Goal: Task Accomplishment & Management: Complete application form

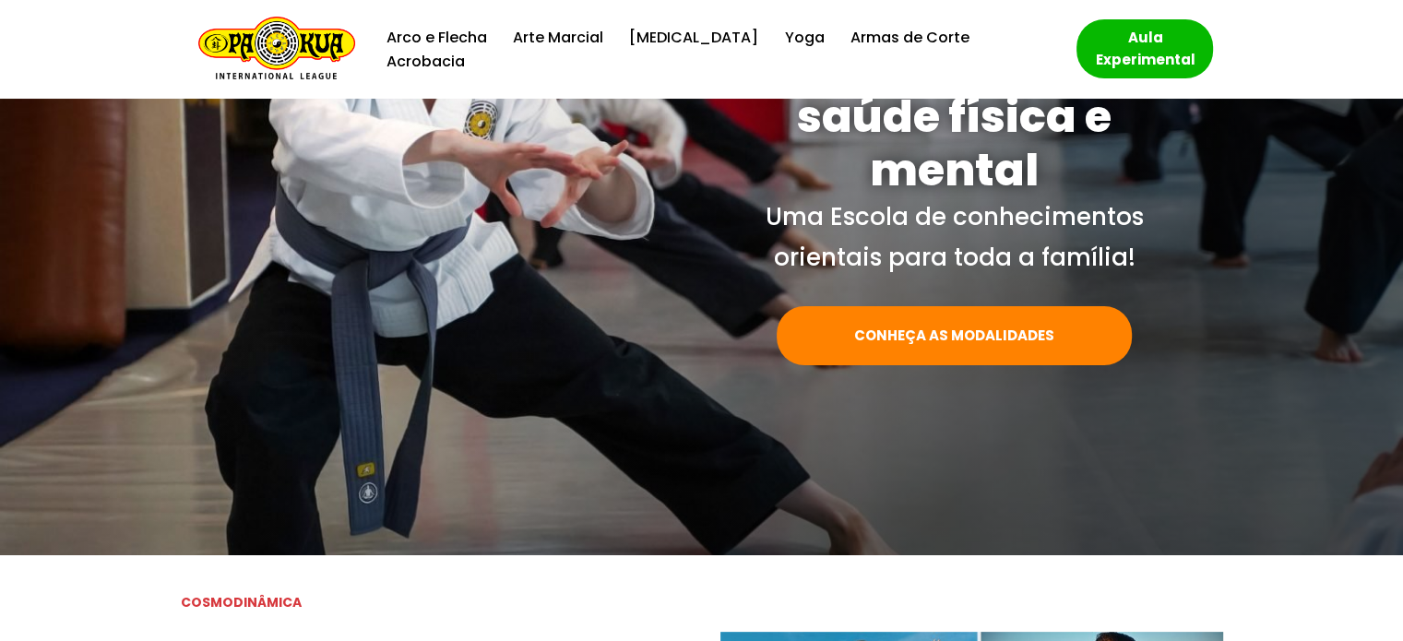
scroll to position [238, 0]
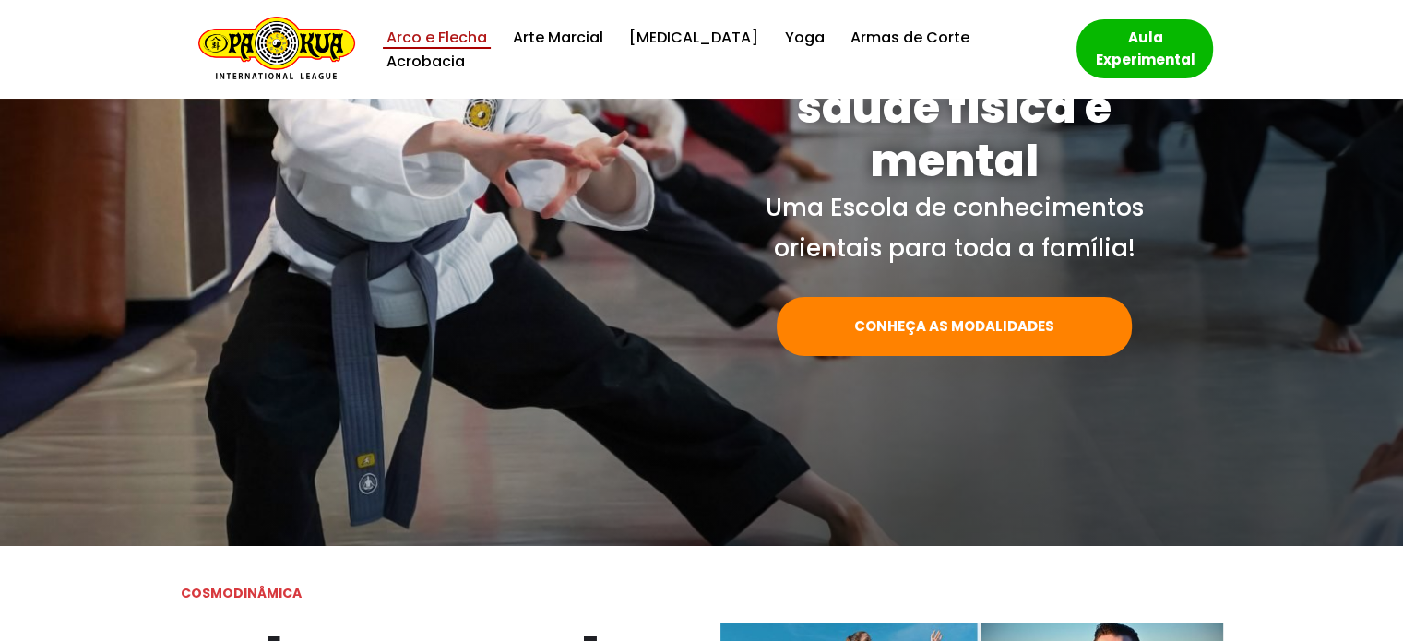
click at [445, 46] on link "Arco e Flecha" at bounding box center [436, 37] width 101 height 25
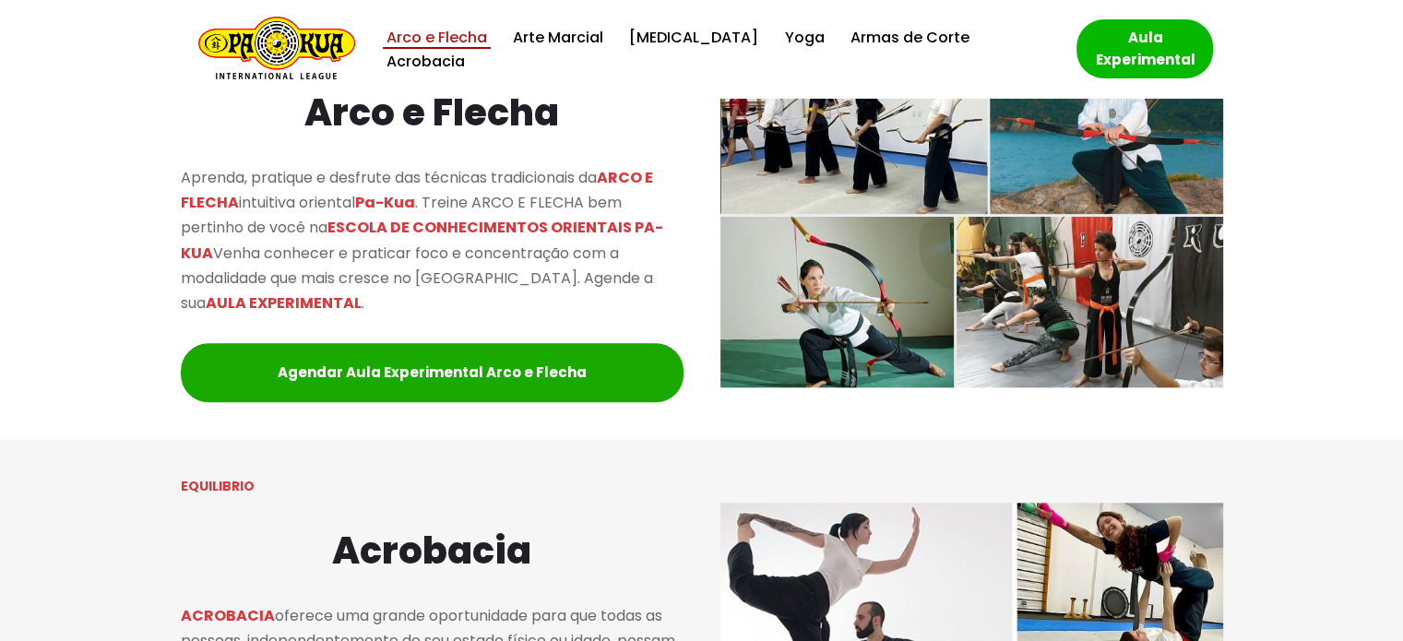
scroll to position [1734, 0]
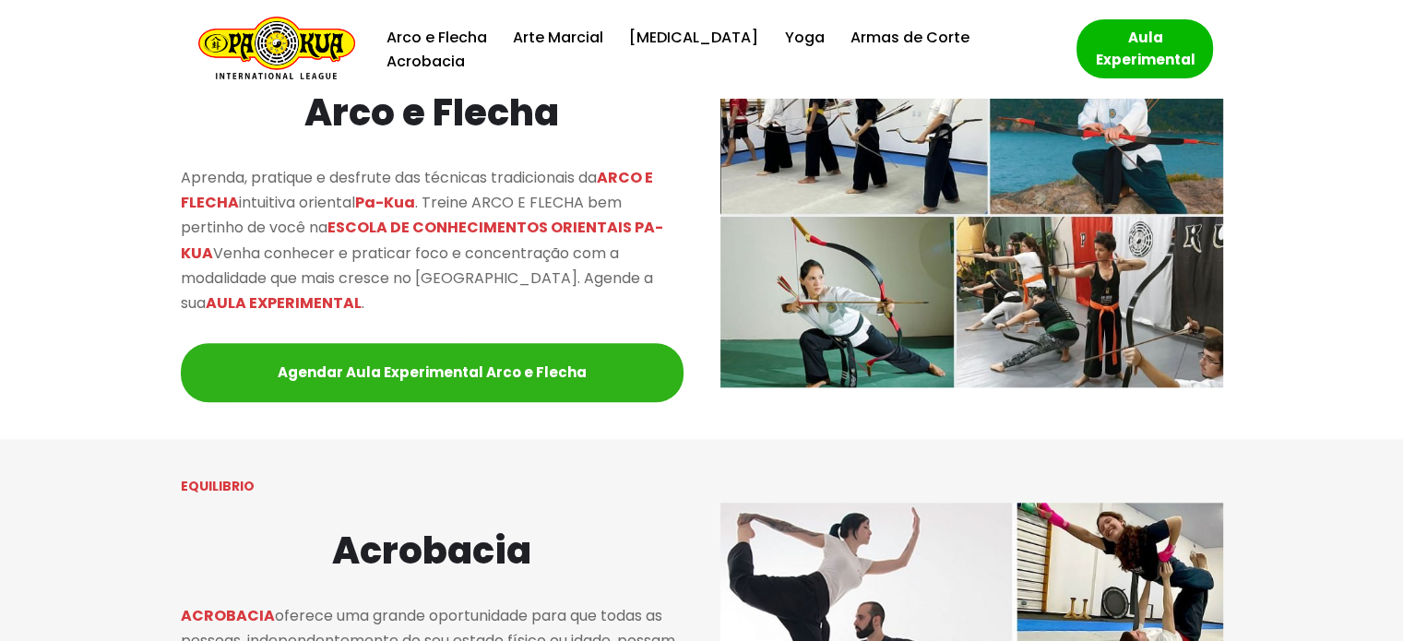
click at [549, 374] on link "Agendar Aula Experimental Arco e Flecha" at bounding box center [432, 372] width 503 height 59
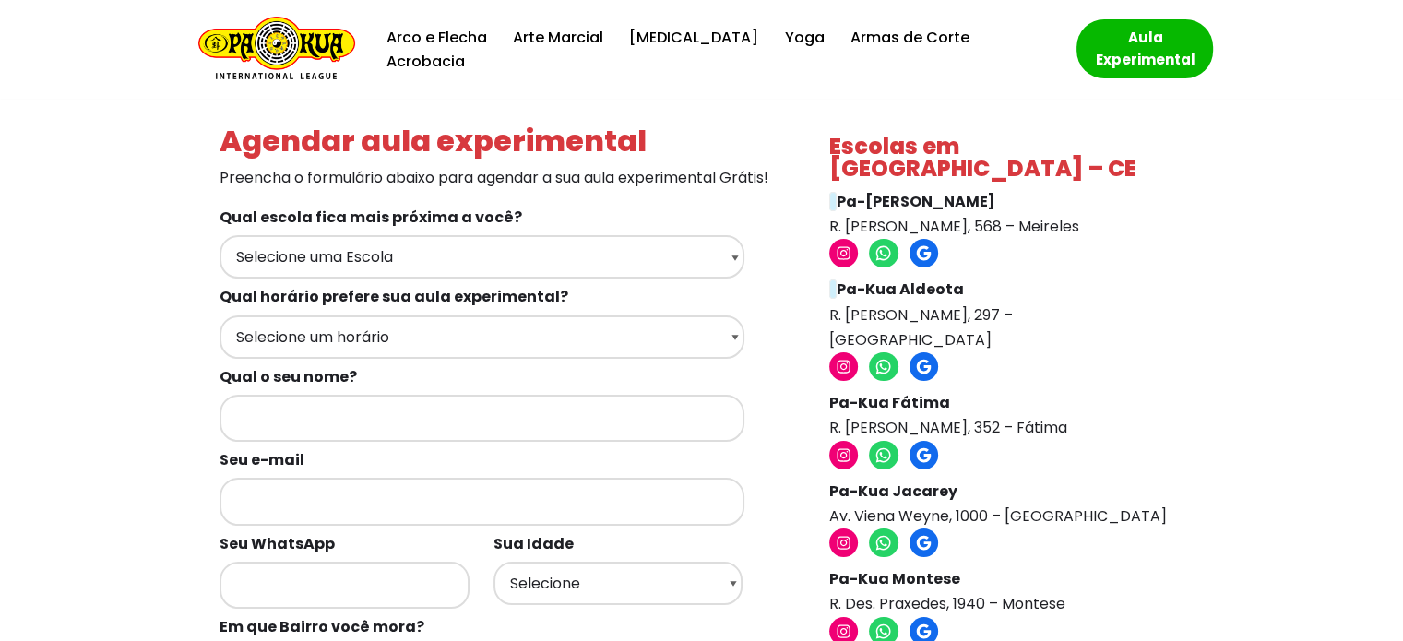
scroll to position [92, 0]
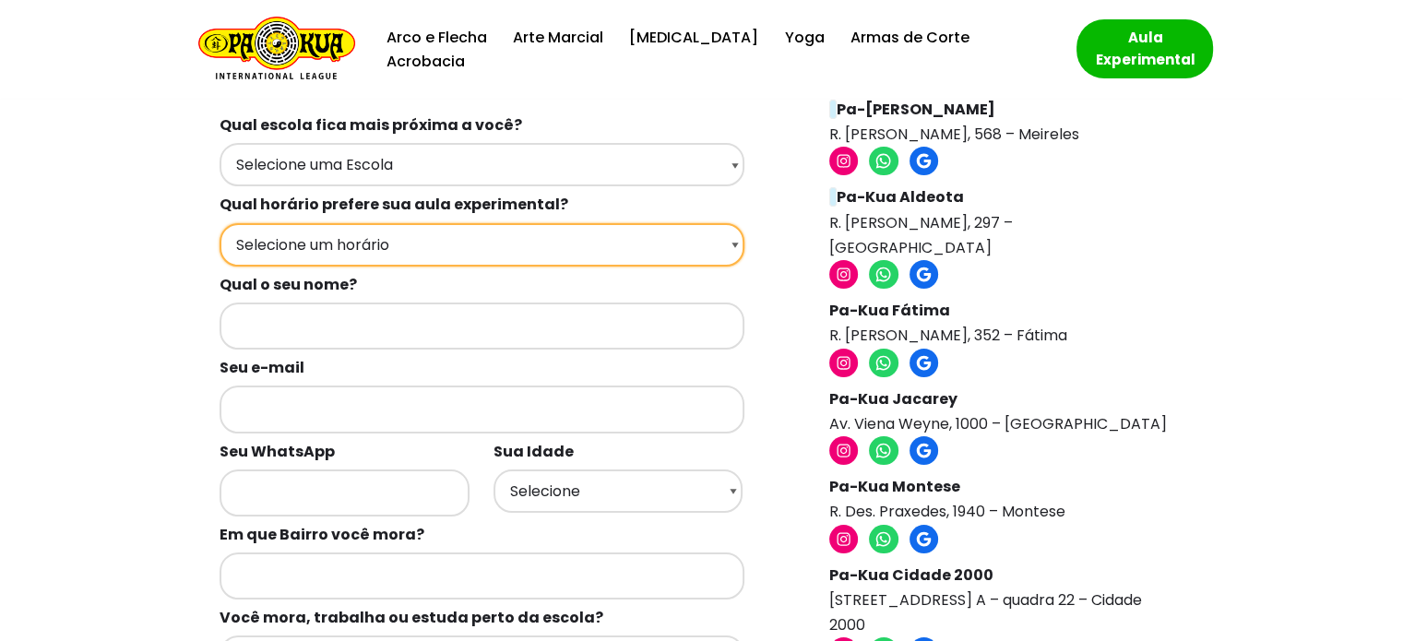
click at [393, 251] on select "Selecione um horário Manhã Tarde Noite" at bounding box center [481, 244] width 525 height 43
click at [386, 267] on select "Selecione um horário Manhã Tarde Noite" at bounding box center [481, 244] width 525 height 43
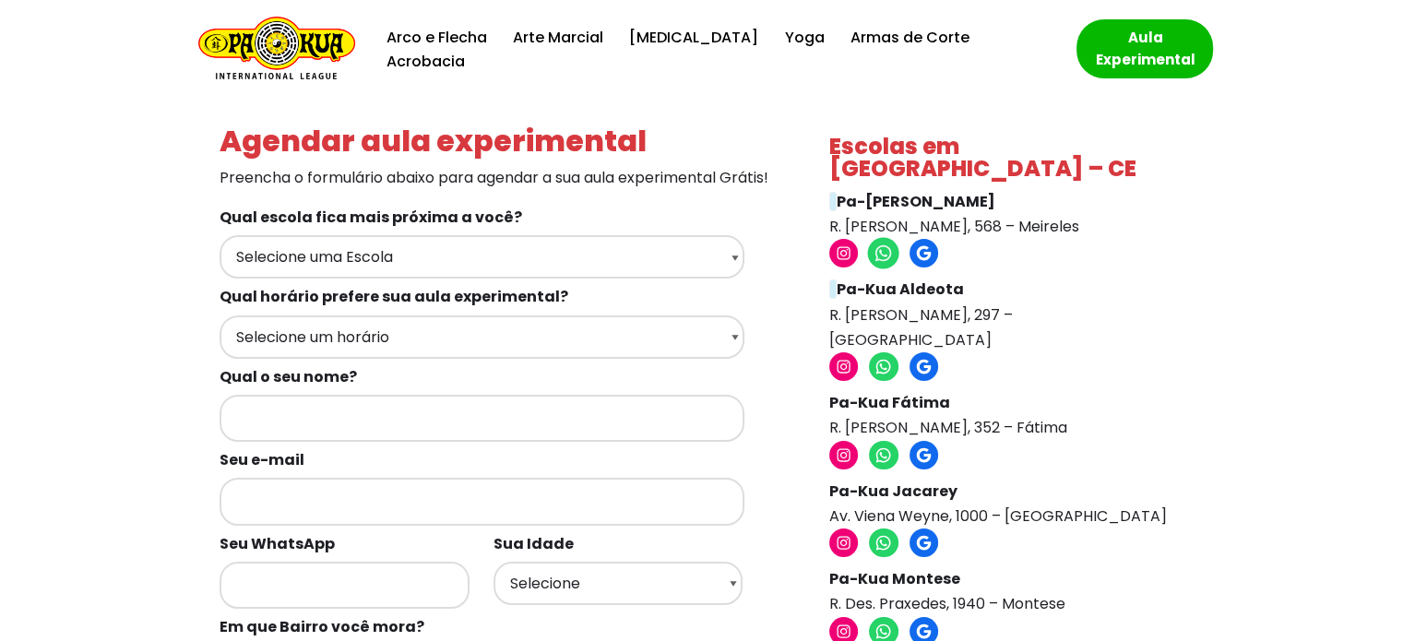
click at [878, 245] on icon at bounding box center [883, 253] width 17 height 17
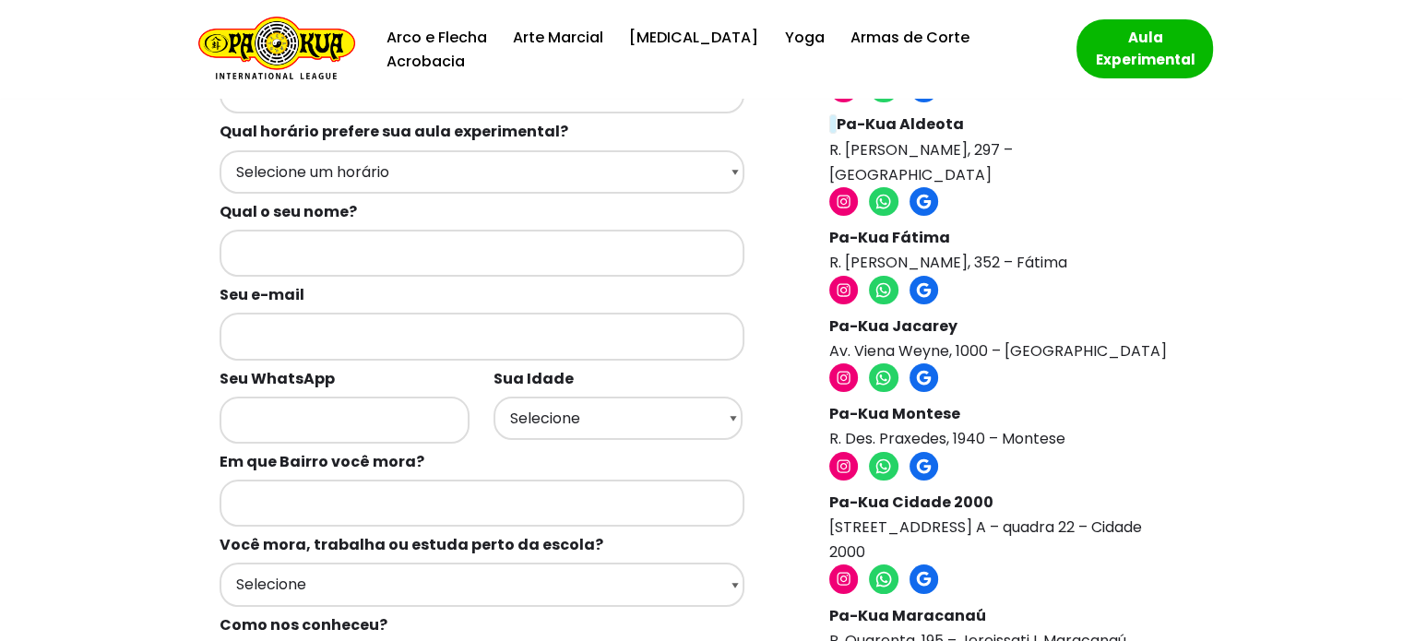
scroll to position [166, 0]
click at [529, 435] on select "Selecione 18 19 20 21 22 23 24 25 26 27 28 29 30 31 32 33 34 35 36 37 38 39 40 …" at bounding box center [618, 417] width 250 height 43
click at [7, 400] on div "Agendar aula experimental Preencha o formulário abaixo para agendar a sua aula …" at bounding box center [701, 609] width 1389 height 1352
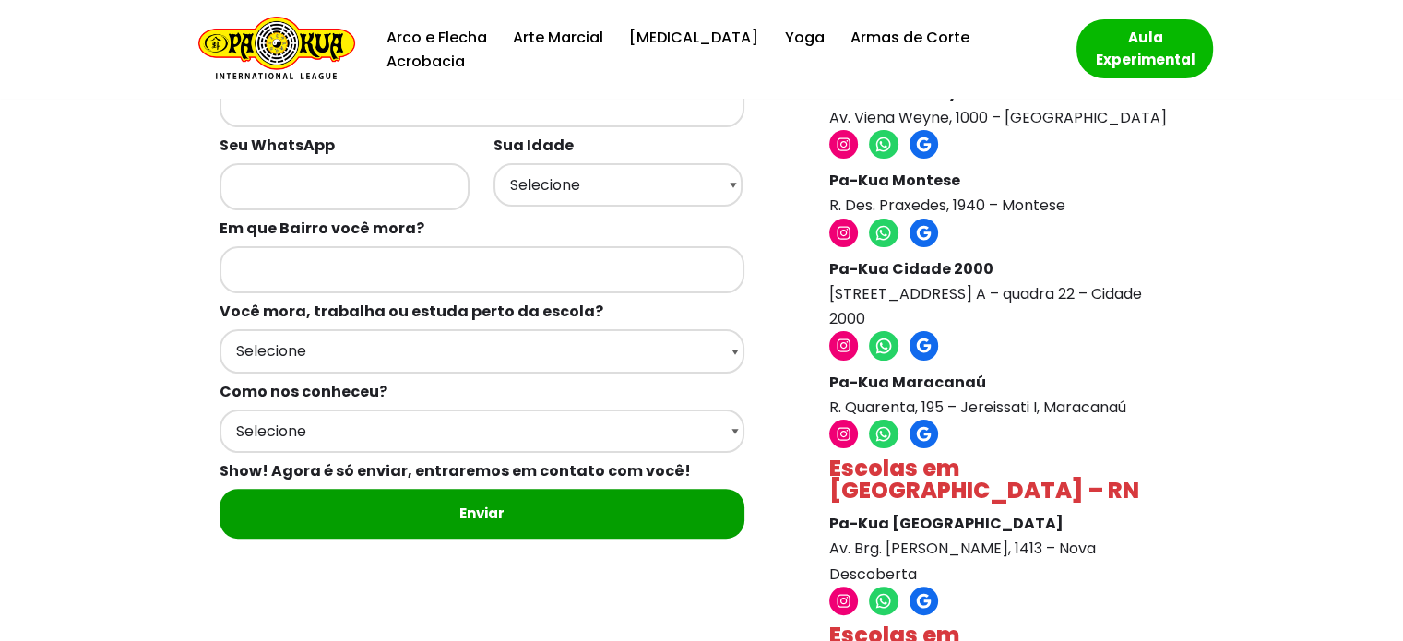
scroll to position [400, 0]
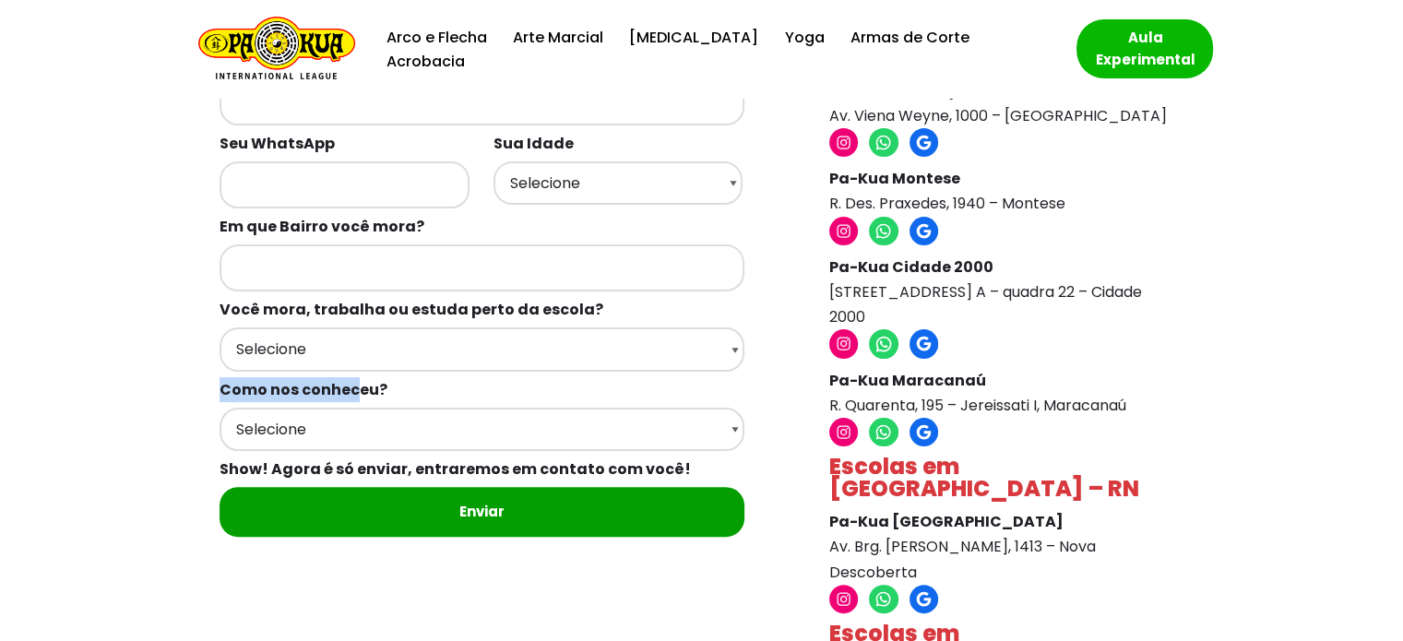
click at [359, 389] on div "Qual escola fica mais próxima a você? Selecione uma Escola Fortaleza - Pa-Kua M…" at bounding box center [495, 182] width 552 height 767
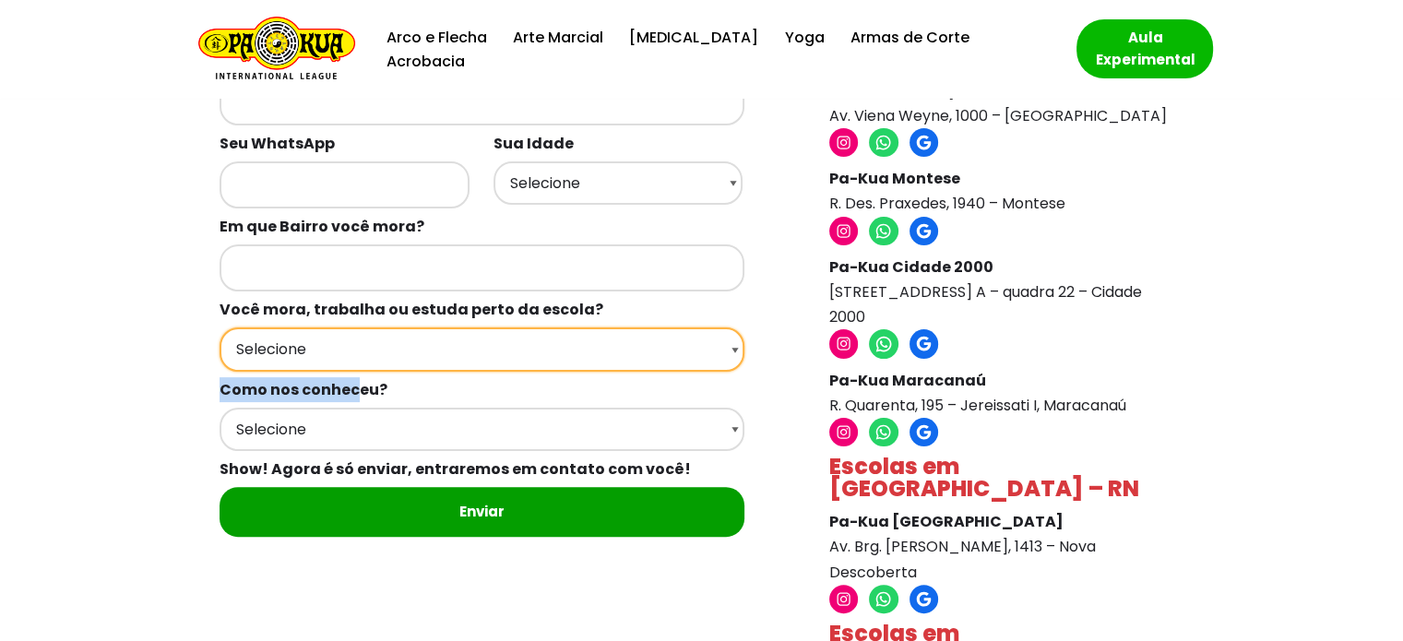
click at [359, 371] on select "Selecione Moro Perto Trabalho Perto Estudo Perto Passo Perto" at bounding box center [481, 348] width 525 height 43
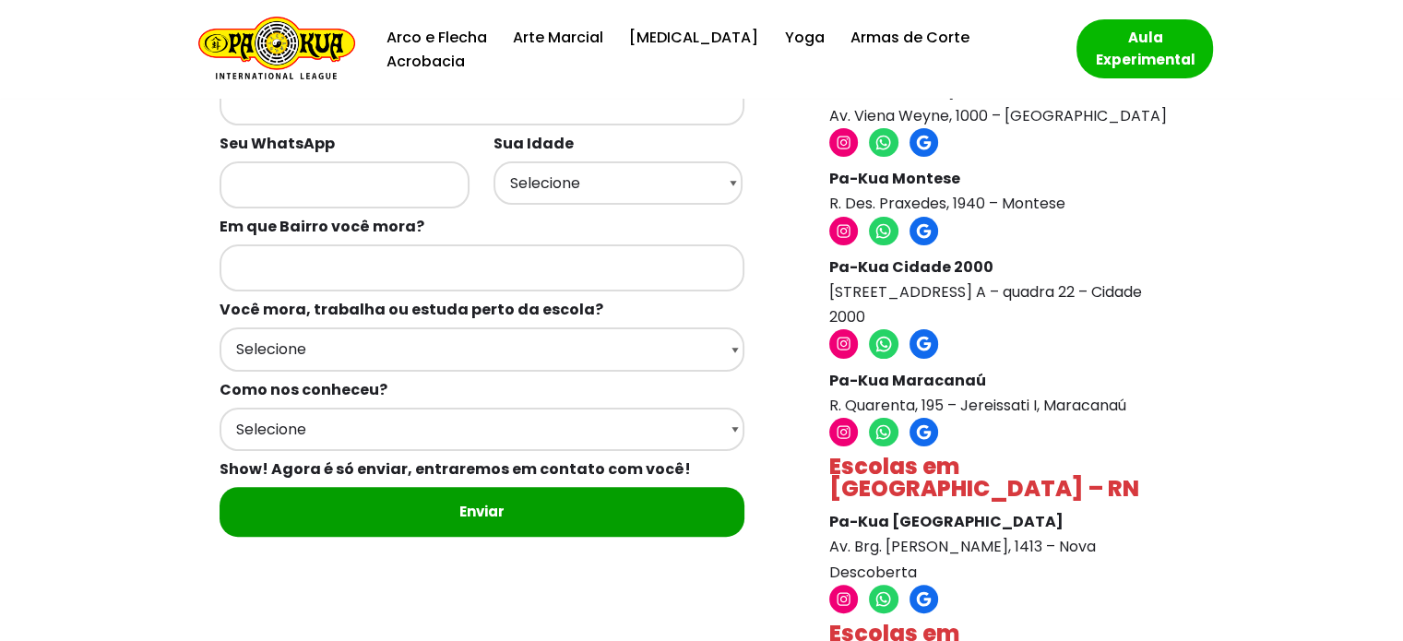
click at [79, 359] on div "Agendar aula experimental Preencha o formulário abaixo para agendar a sua aula …" at bounding box center [701, 374] width 1389 height 1352
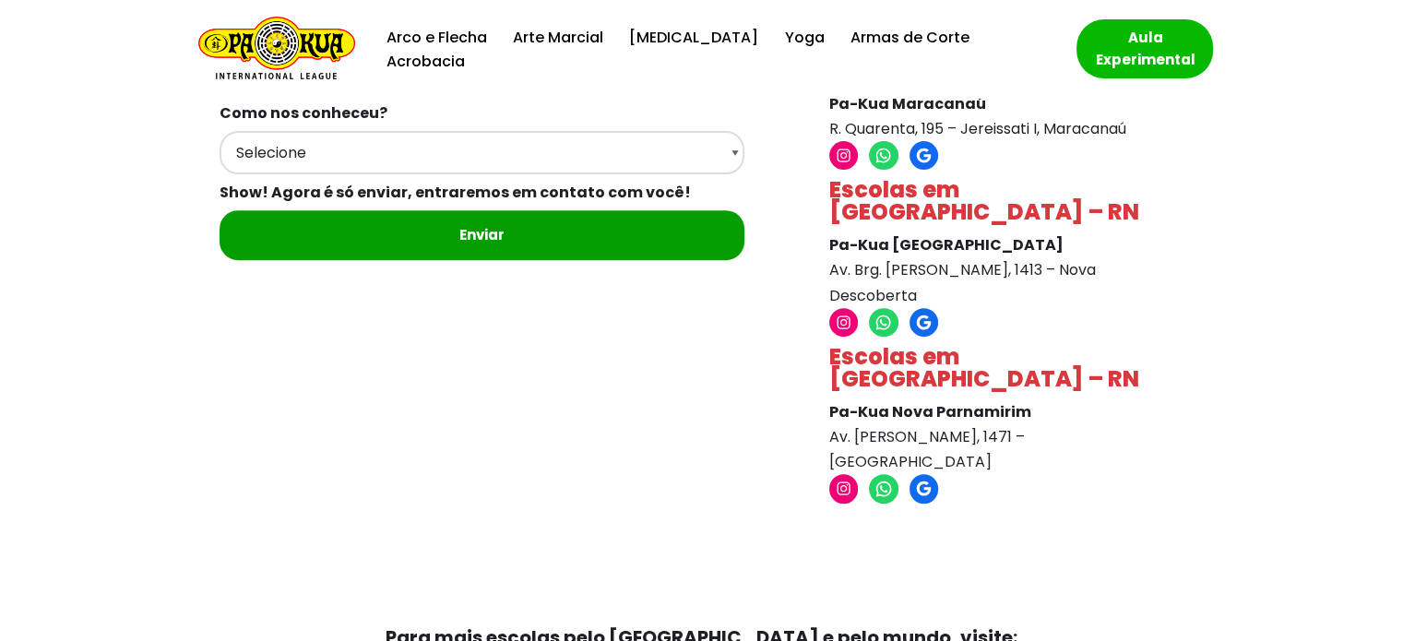
scroll to position [936, 0]
